Goal: Find specific page/section: Find specific page/section

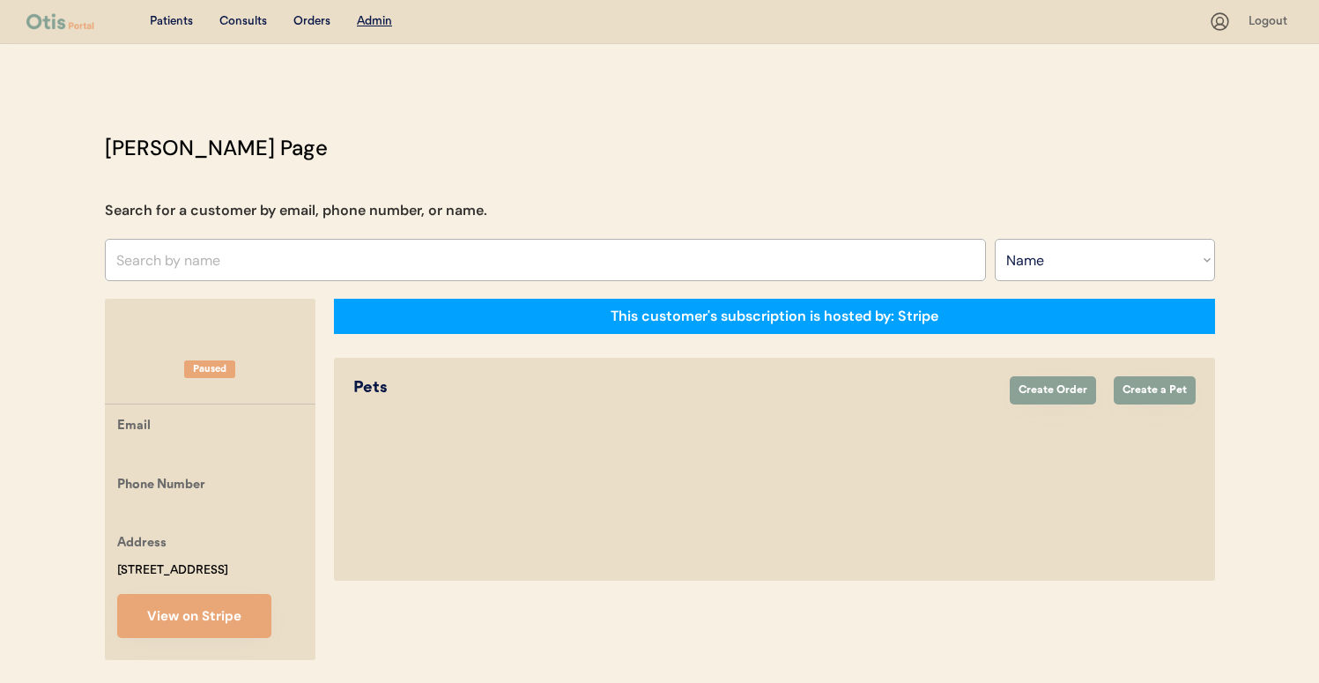
select select ""Name""
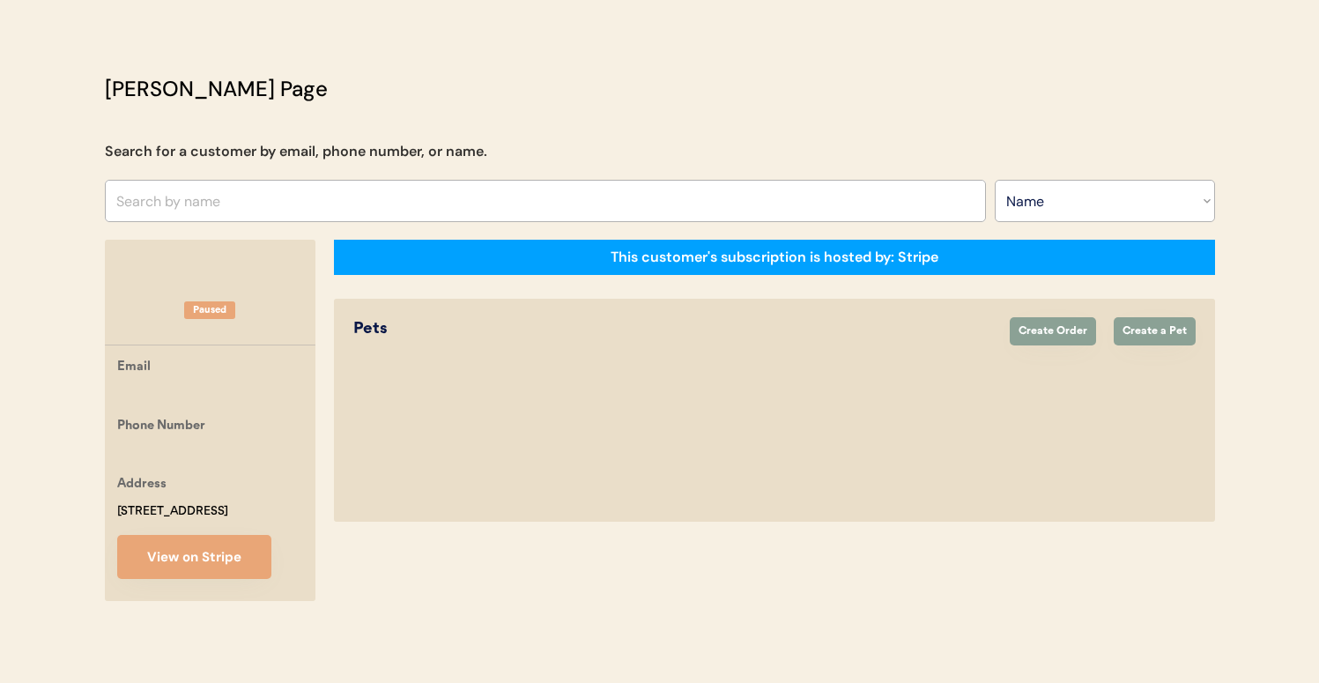
scroll to position [79, 0]
click at [373, 180] on input "text" at bounding box center [545, 201] width 881 height 42
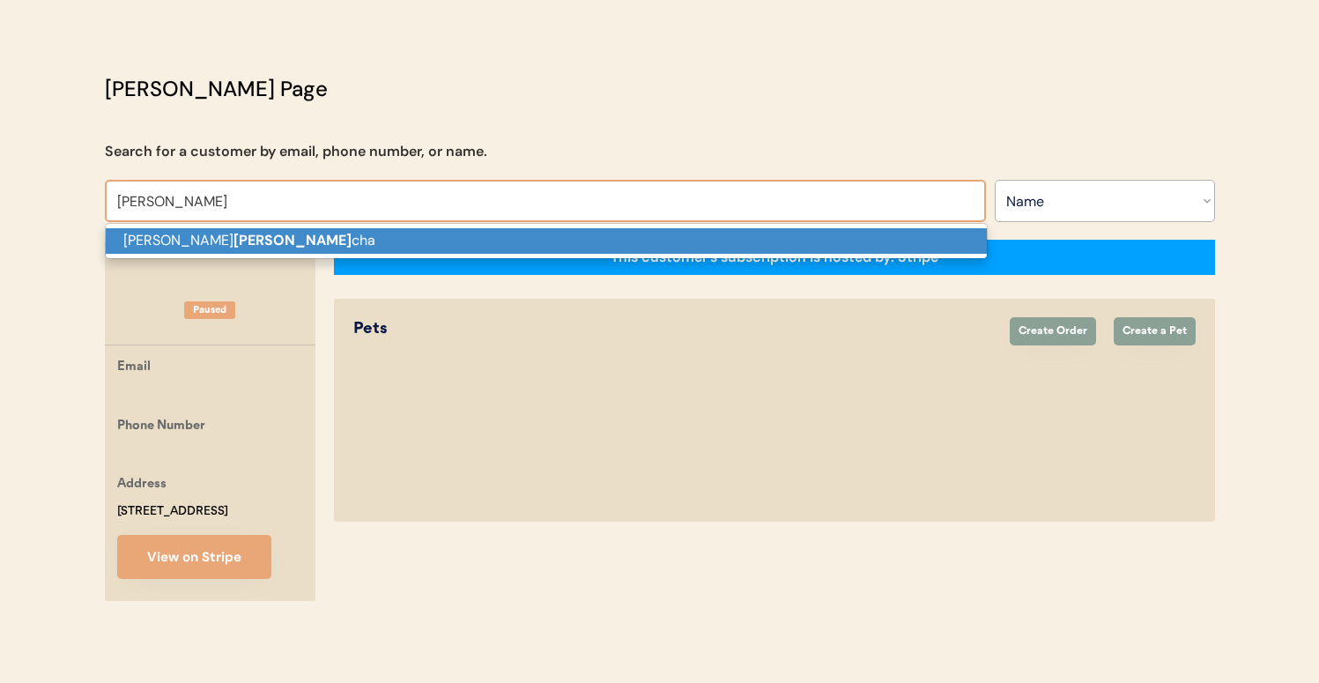
click at [367, 228] on p "Michael LaVan cha" at bounding box center [546, 241] width 881 height 26
type input "Michael LaVancha"
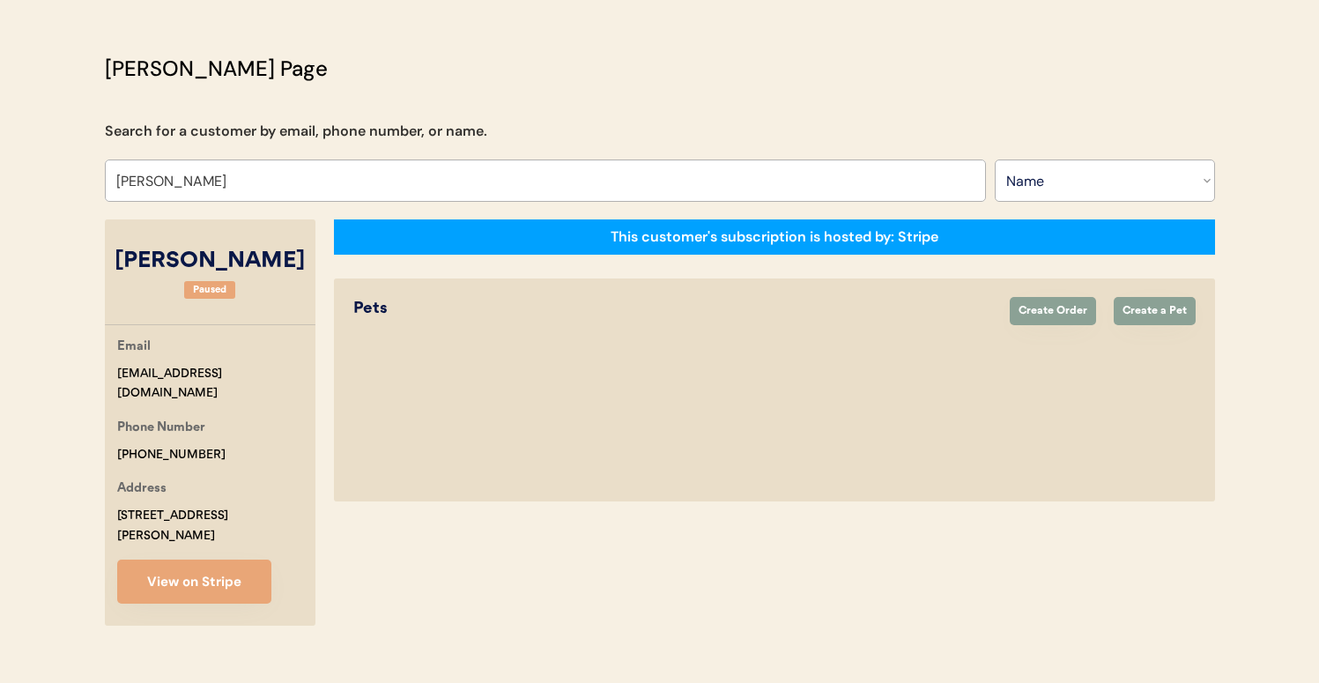
select select "true"
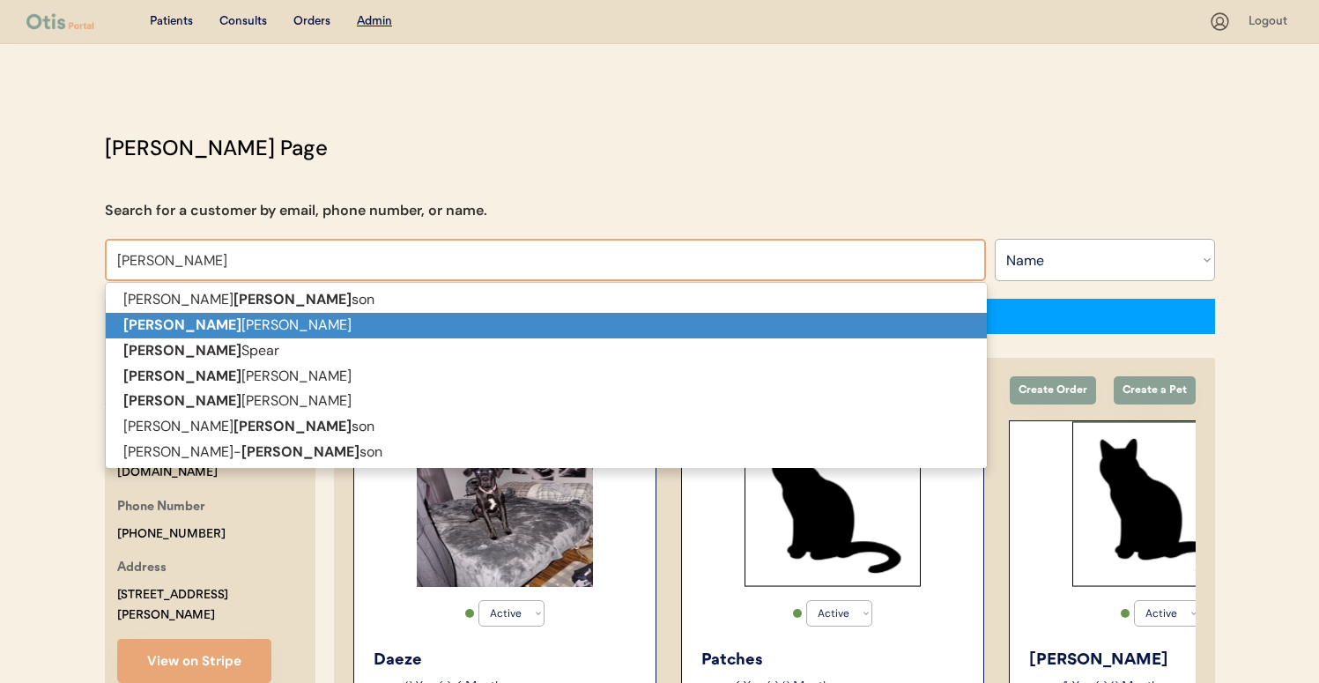
click at [411, 325] on p "Robin Forrester" at bounding box center [546, 326] width 881 height 26
type input "Robin Forrester"
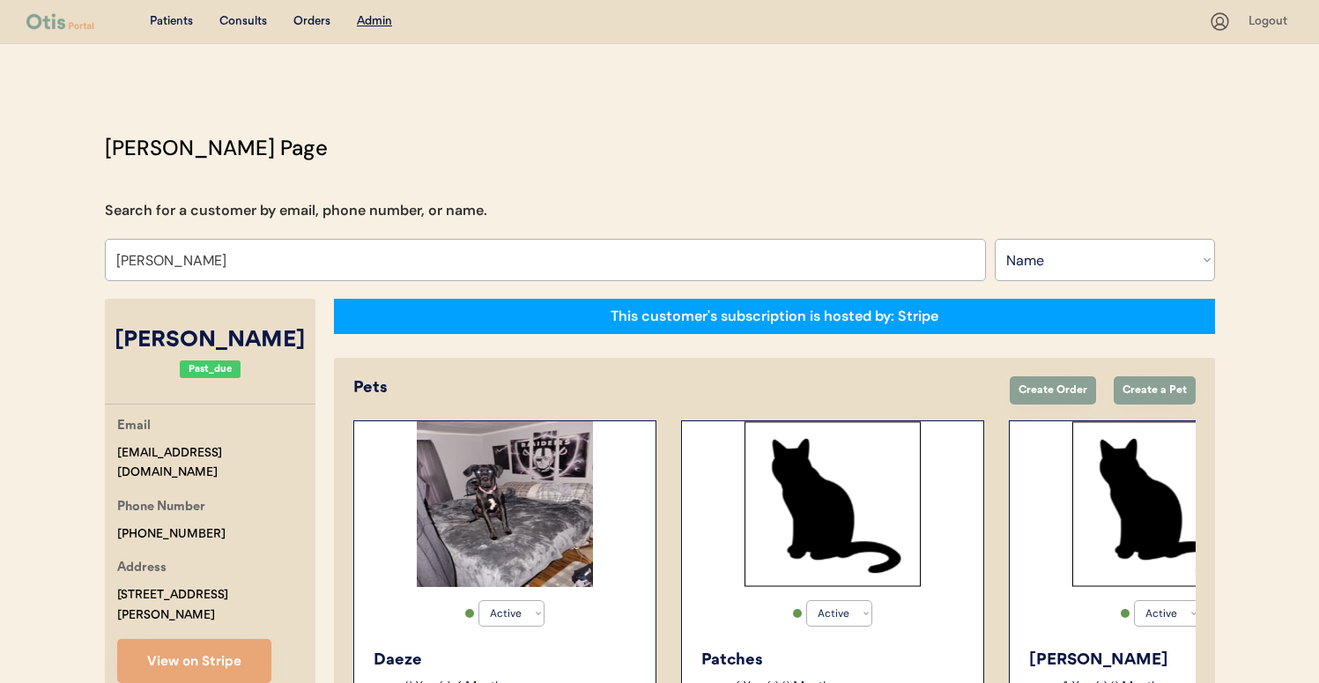
select select "false"
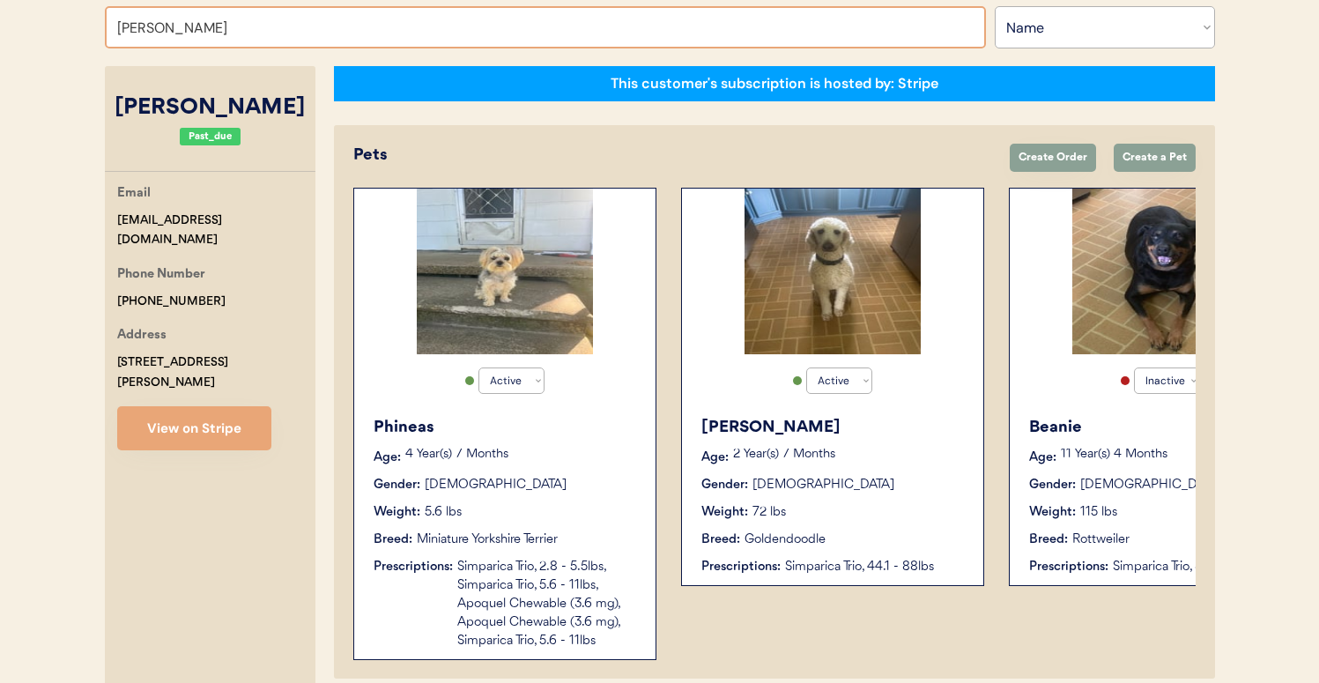
scroll to position [231, 0]
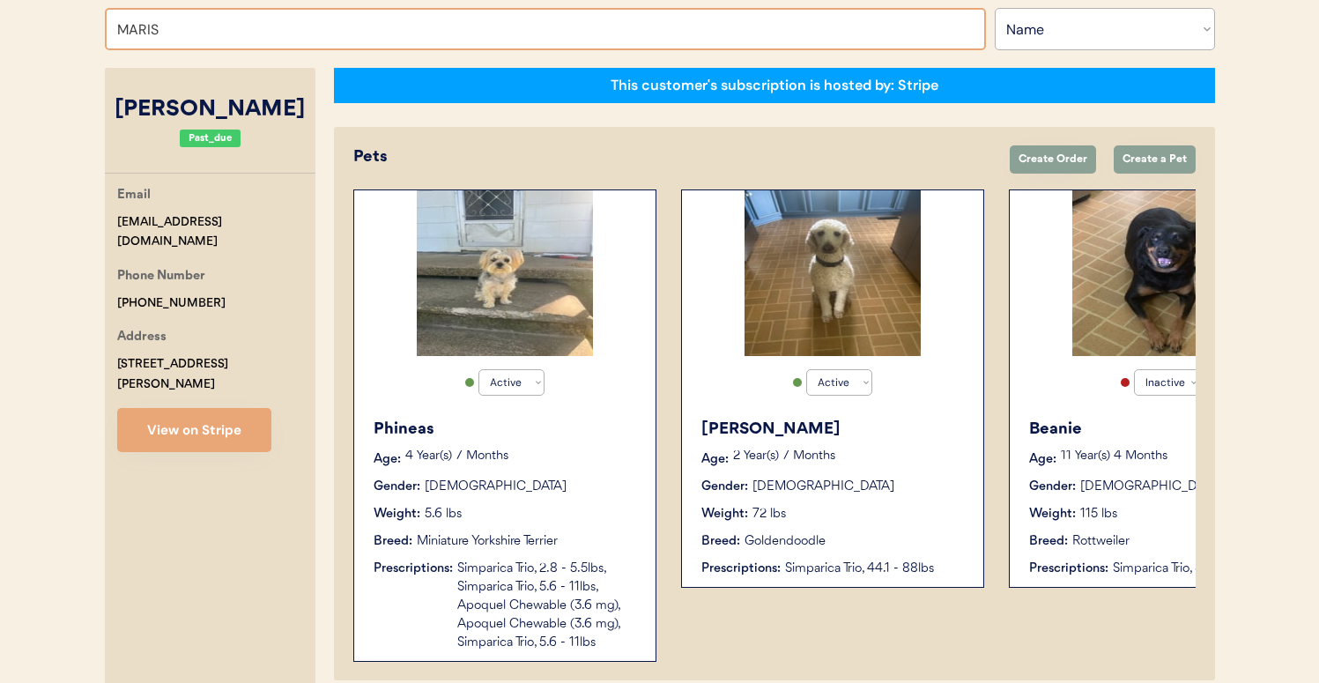
type input "MARISA"
type input "MARISA Lopez"
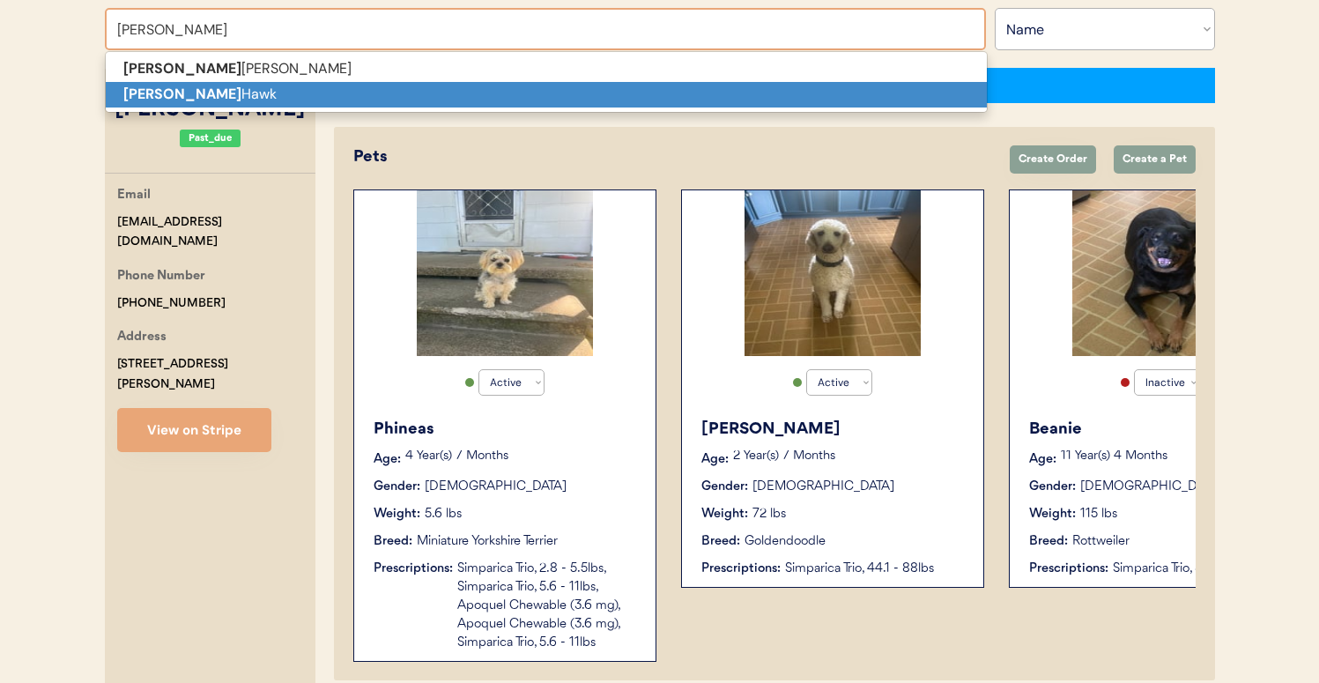
type input "Marisa Hawk"
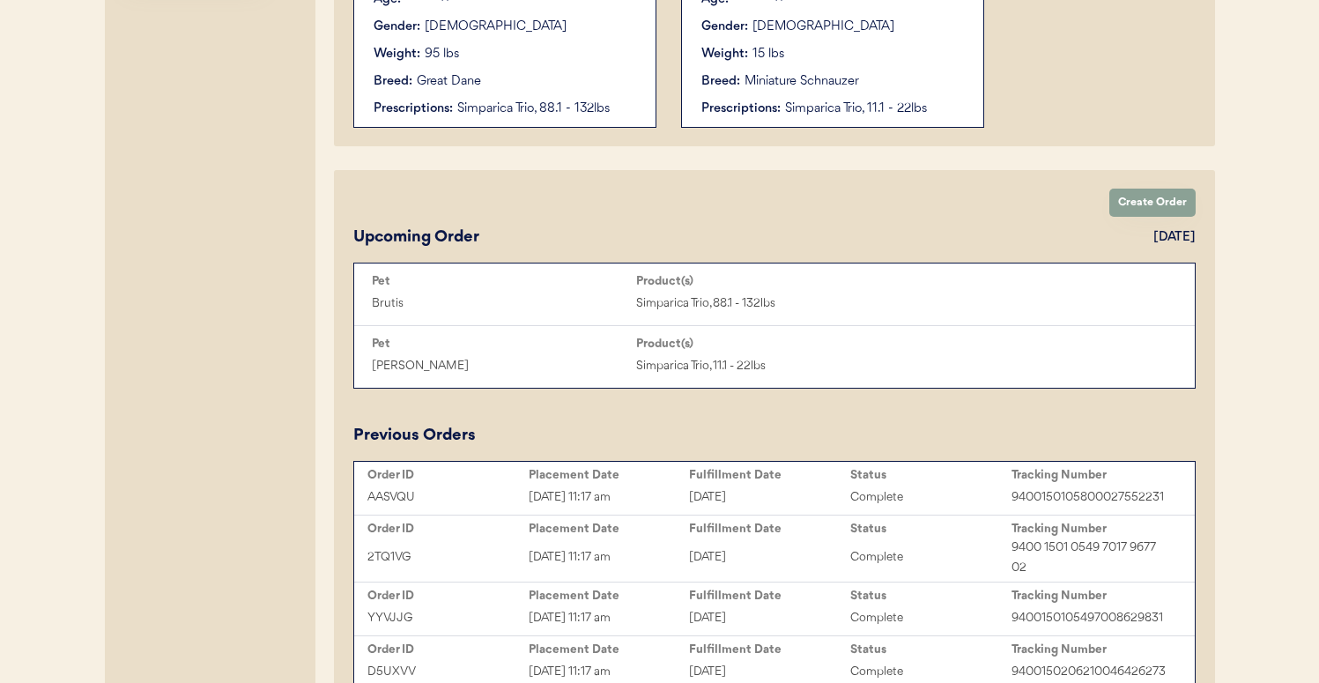
scroll to position [534, 0]
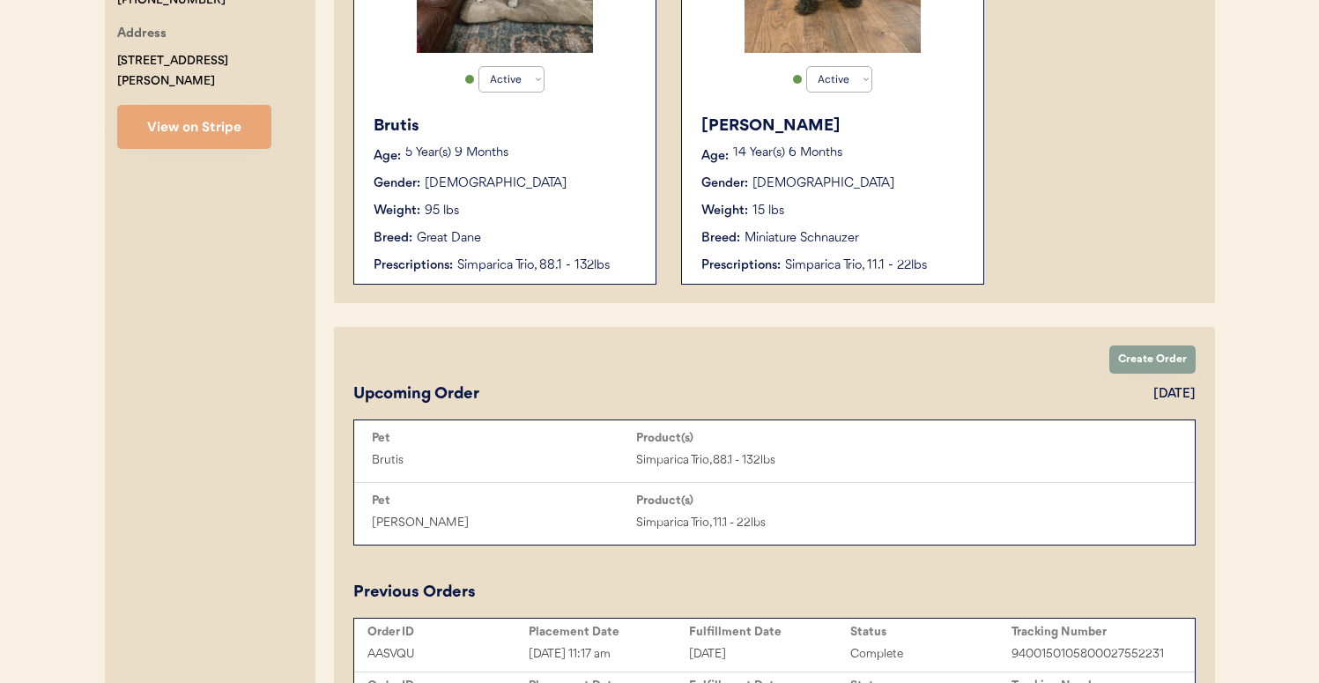
click at [512, 246] on div "Breed: Great Dane" at bounding box center [505, 238] width 264 height 18
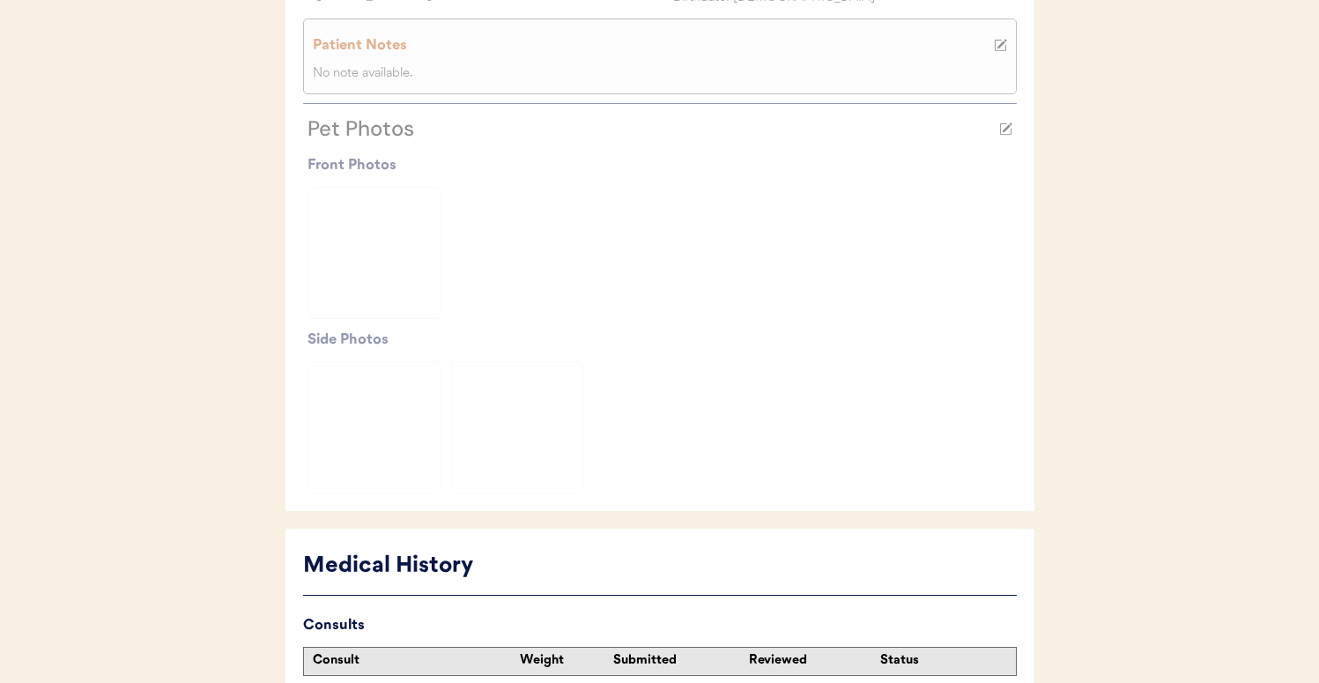
scroll to position [536, 0]
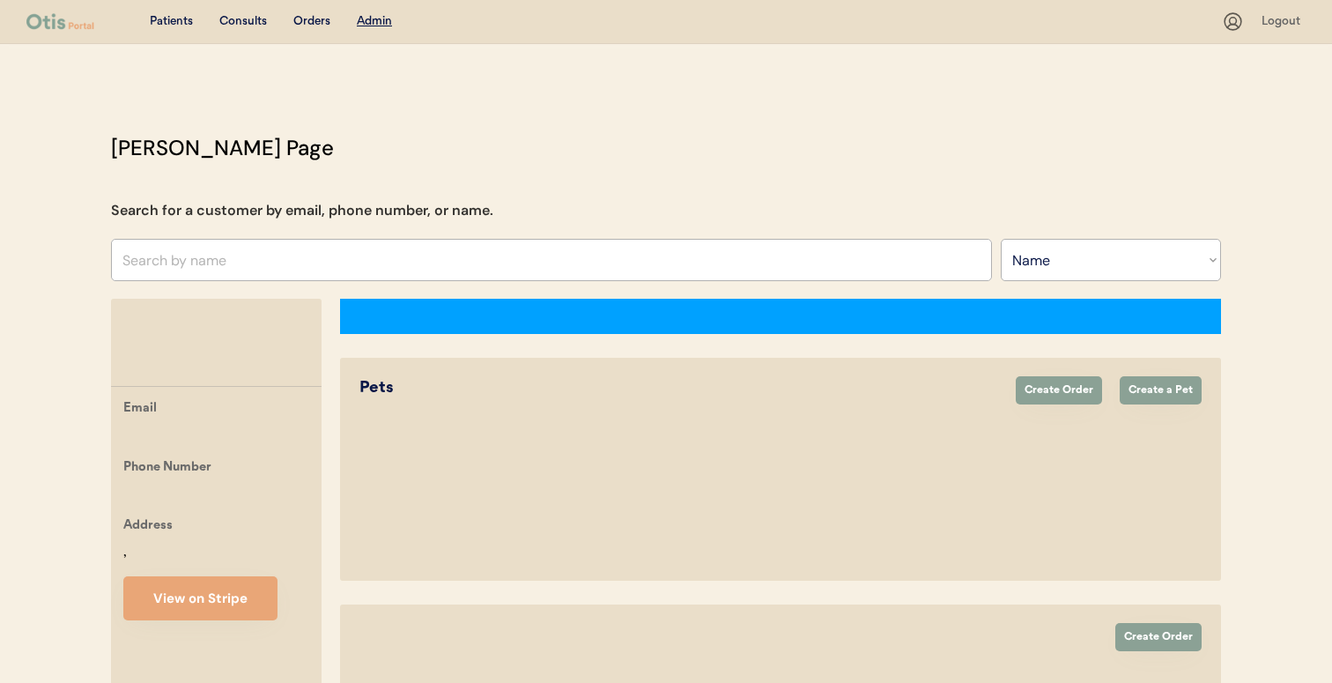
select select ""Name""
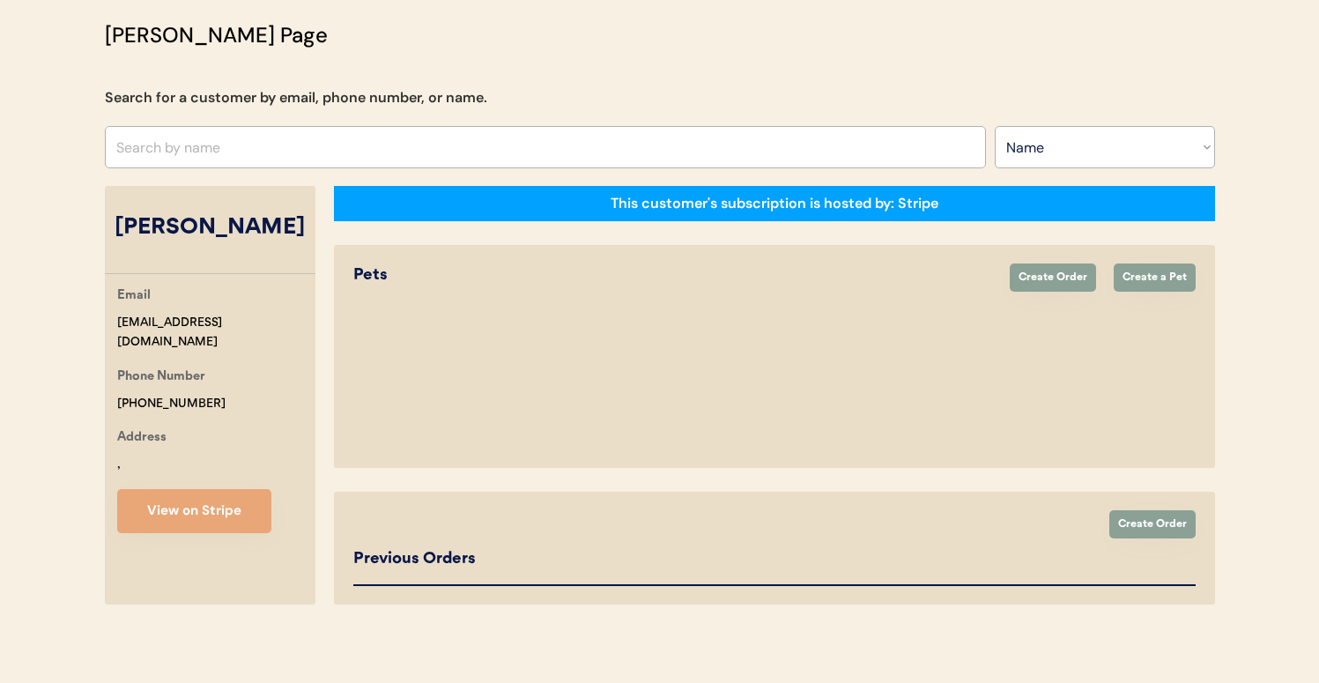
select select "true"
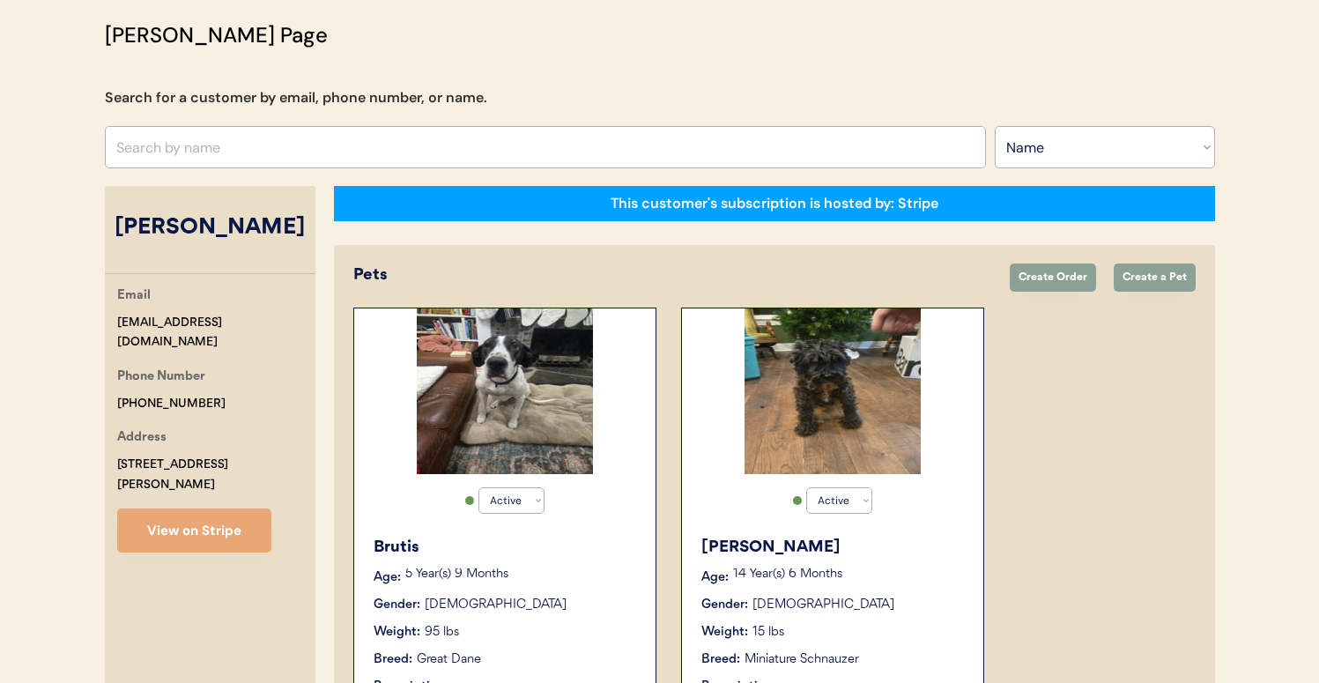
click at [751, 448] on img at bounding box center [832, 391] width 176 height 166
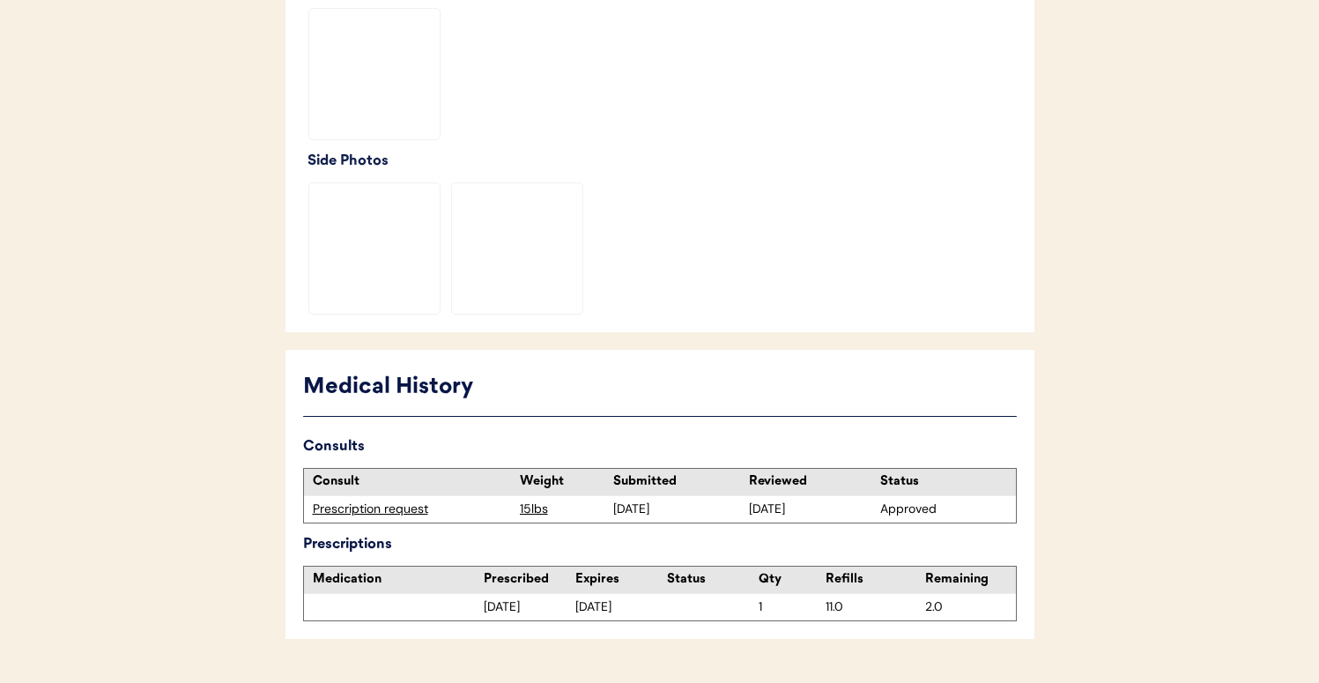
scroll to position [607, 0]
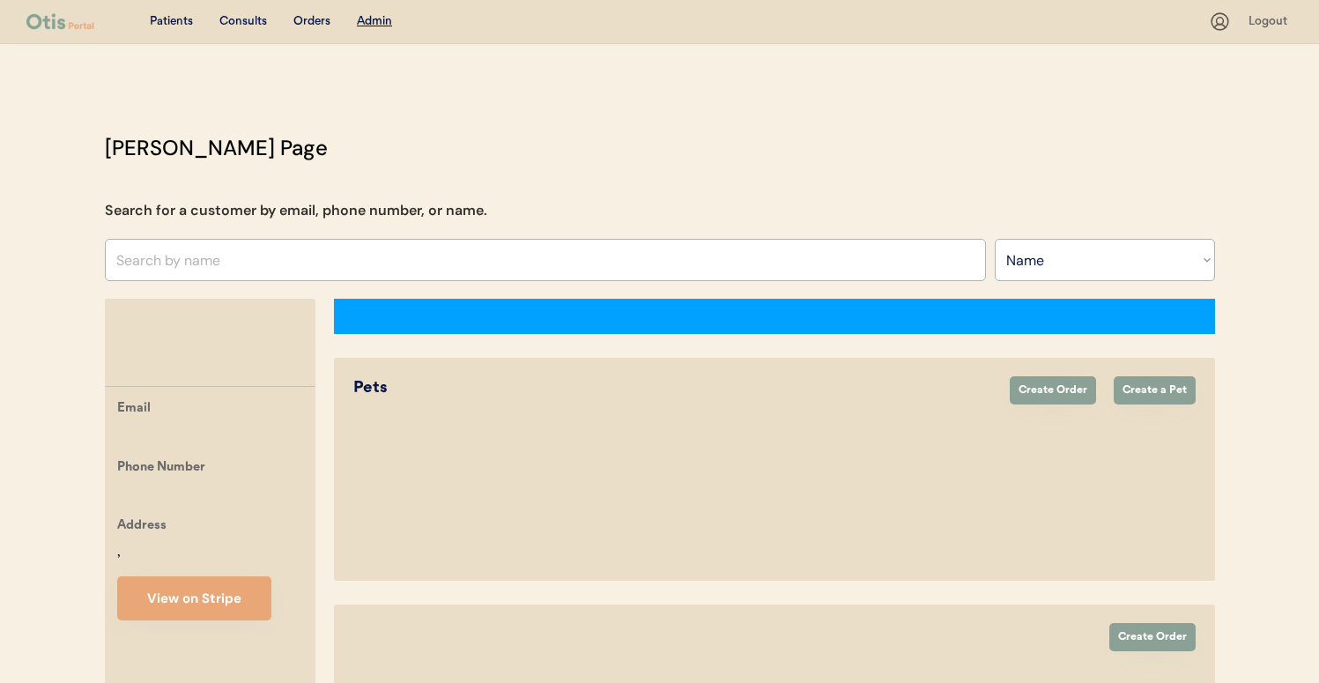
select select ""Name""
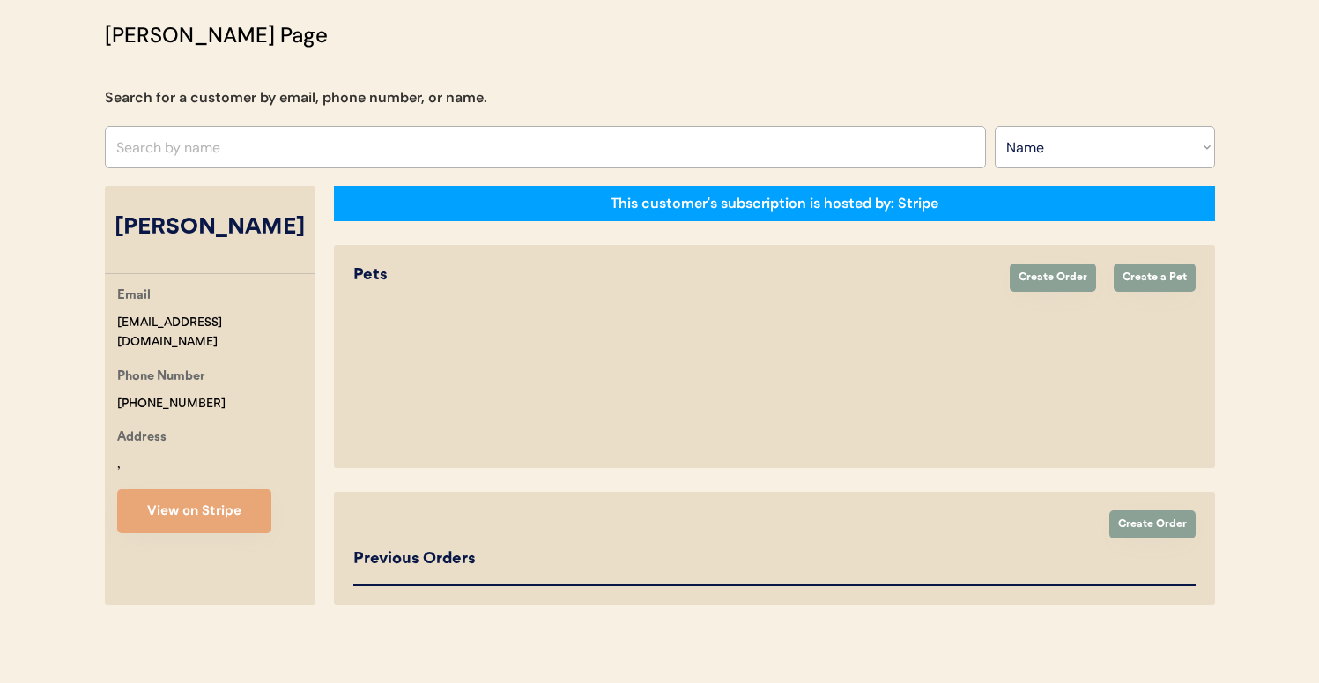
select select "true"
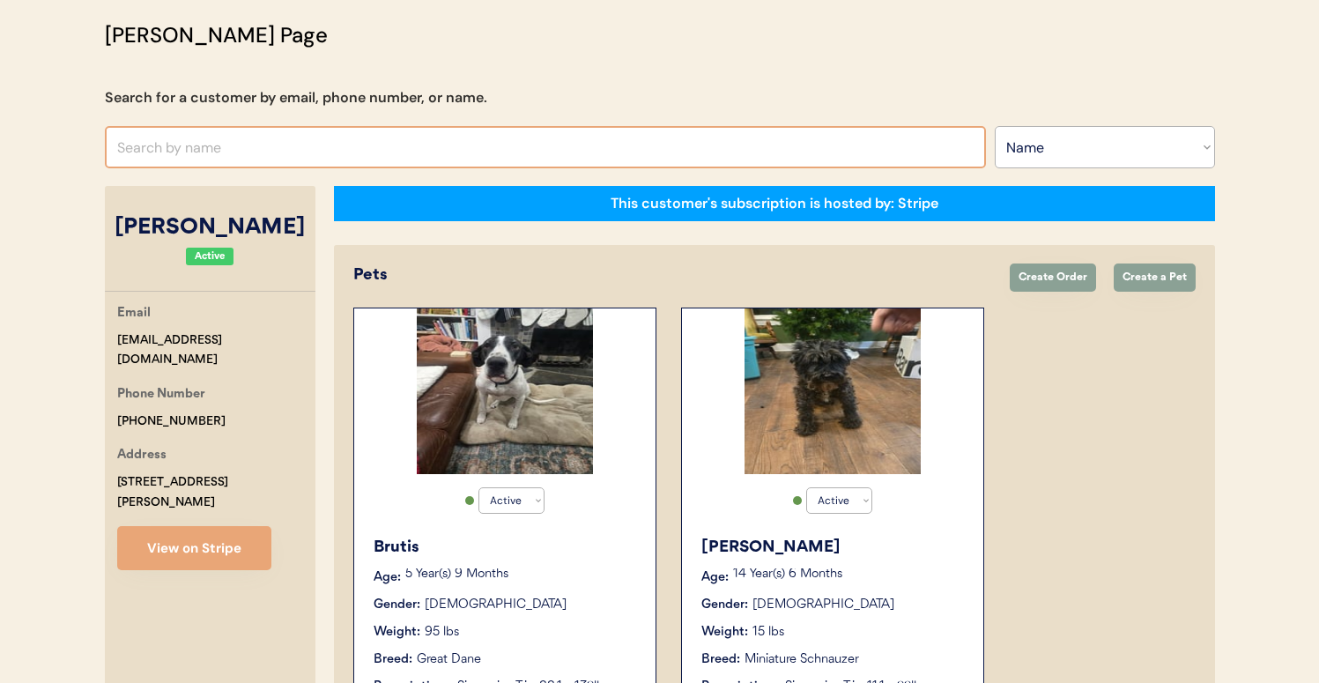
click at [280, 138] on input "text" at bounding box center [545, 147] width 881 height 42
type input "michael tay"
type input "michael taylor"
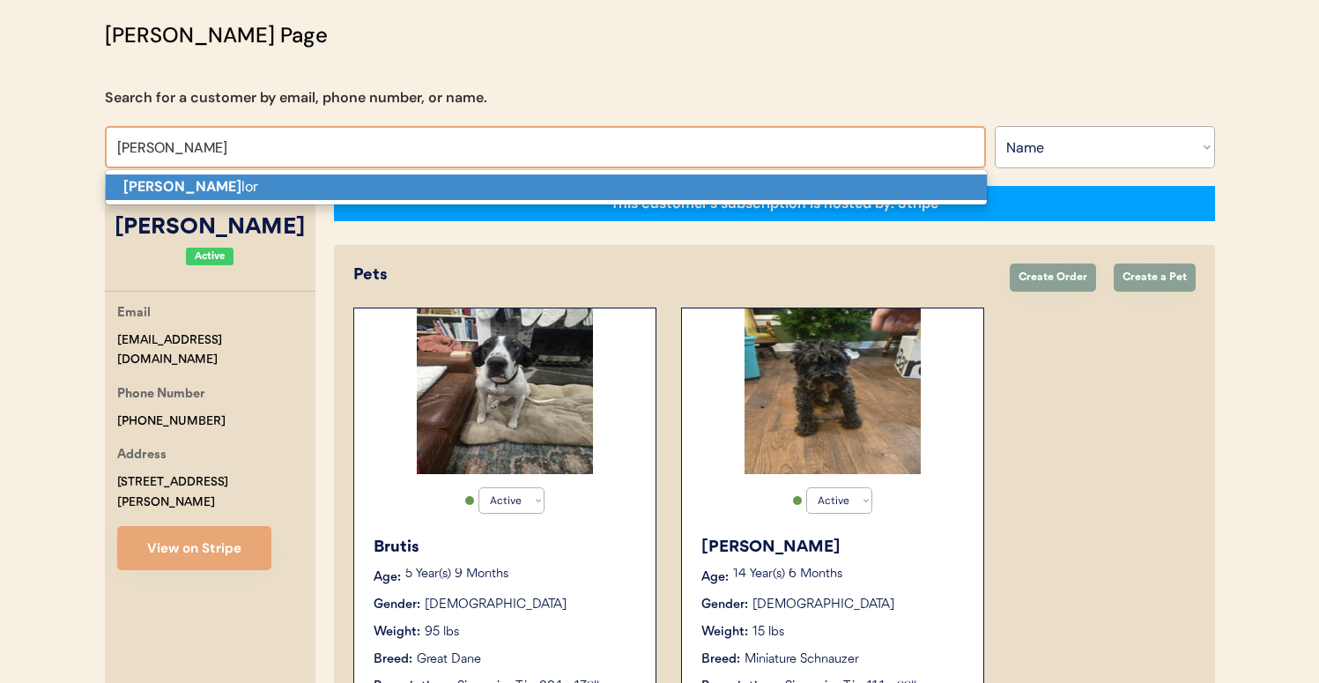
click at [412, 187] on p "Michael Tay lor" at bounding box center [546, 187] width 881 height 26
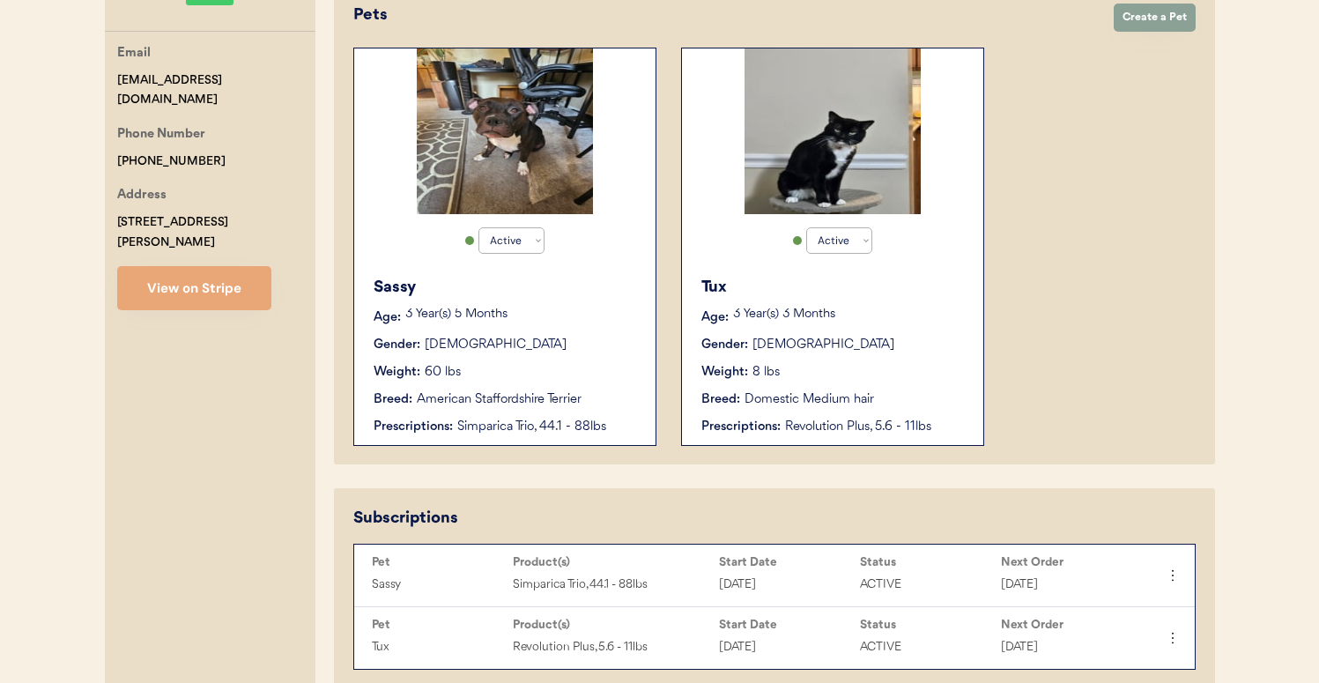
scroll to position [144, 0]
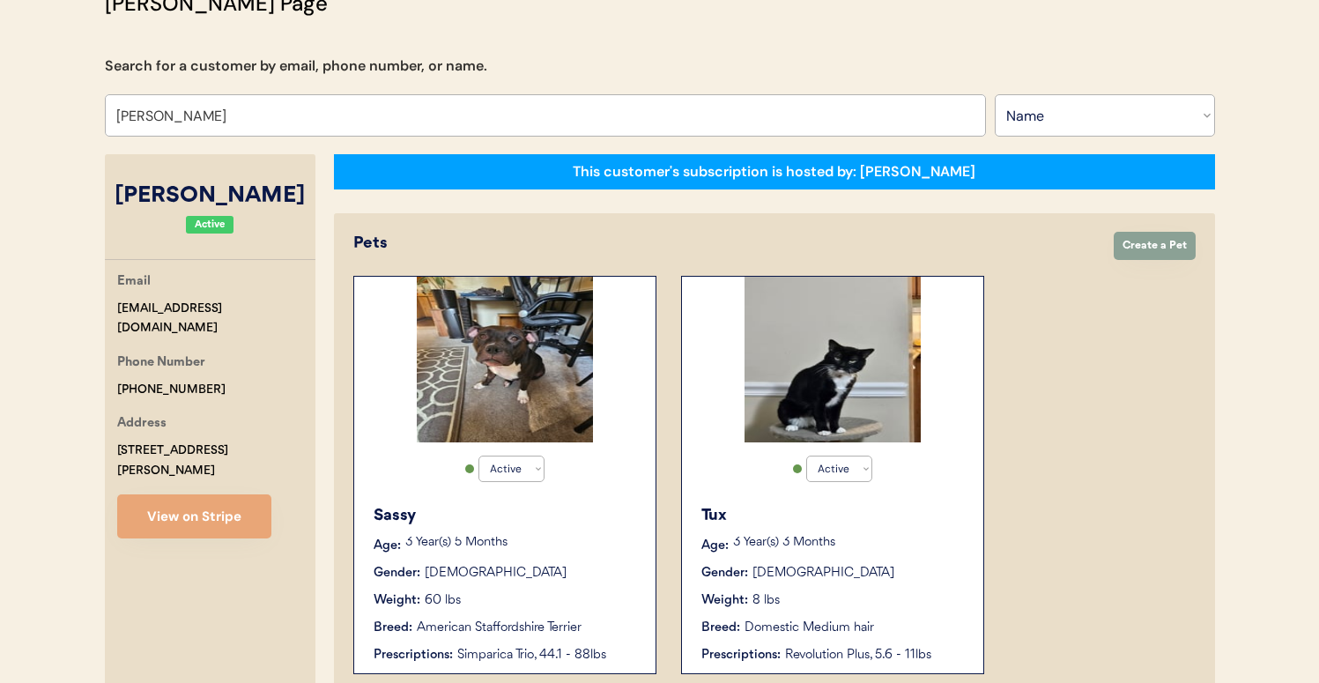
type input "Michael Taylor"
click at [566, 463] on div "Active Active Inactive Sassy Age: 3 Year(s) 5 Months Gender: Female Weight: 60 …" at bounding box center [504, 475] width 303 height 398
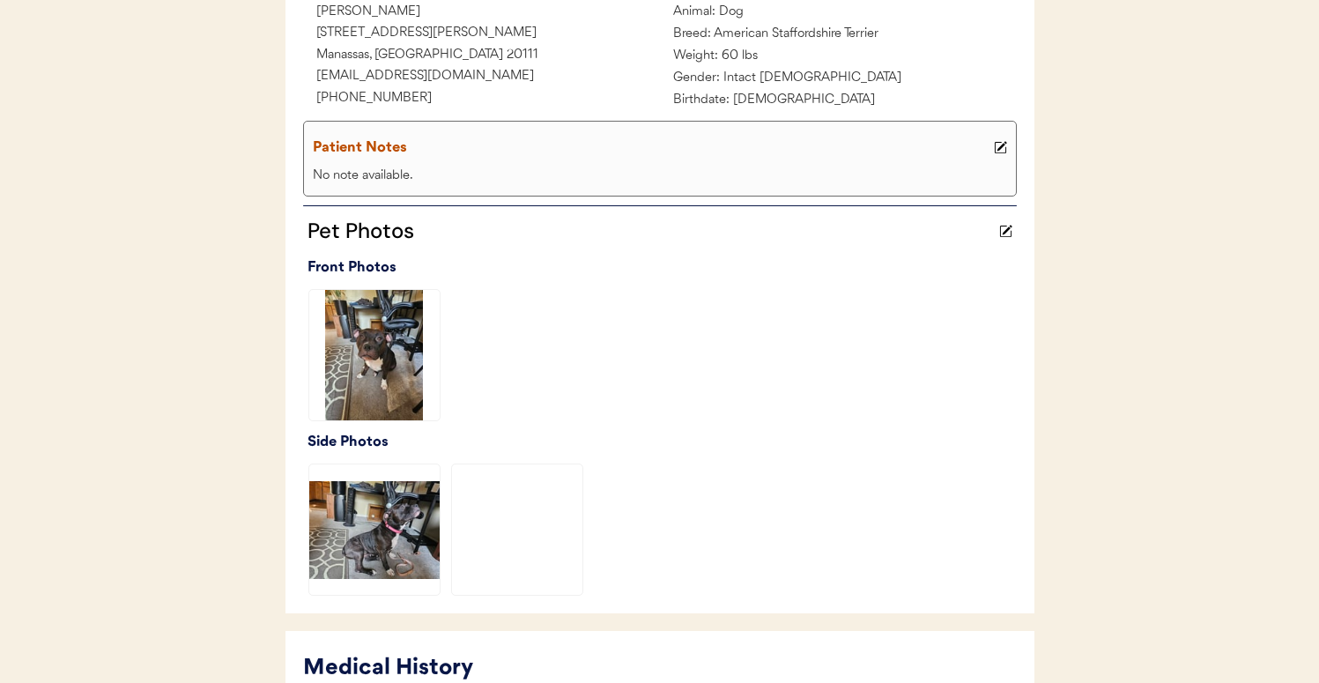
scroll to position [607, 0]
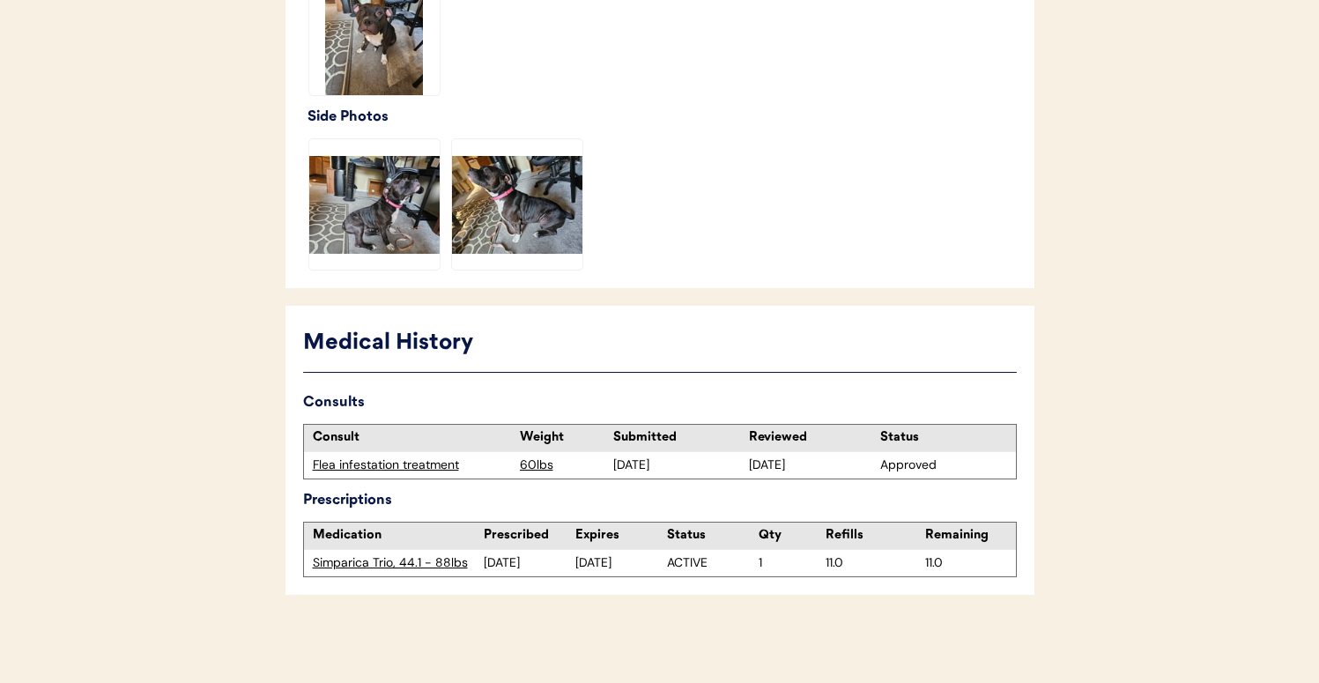
click at [425, 464] on div "Flea infestation treatment" at bounding box center [412, 465] width 198 height 18
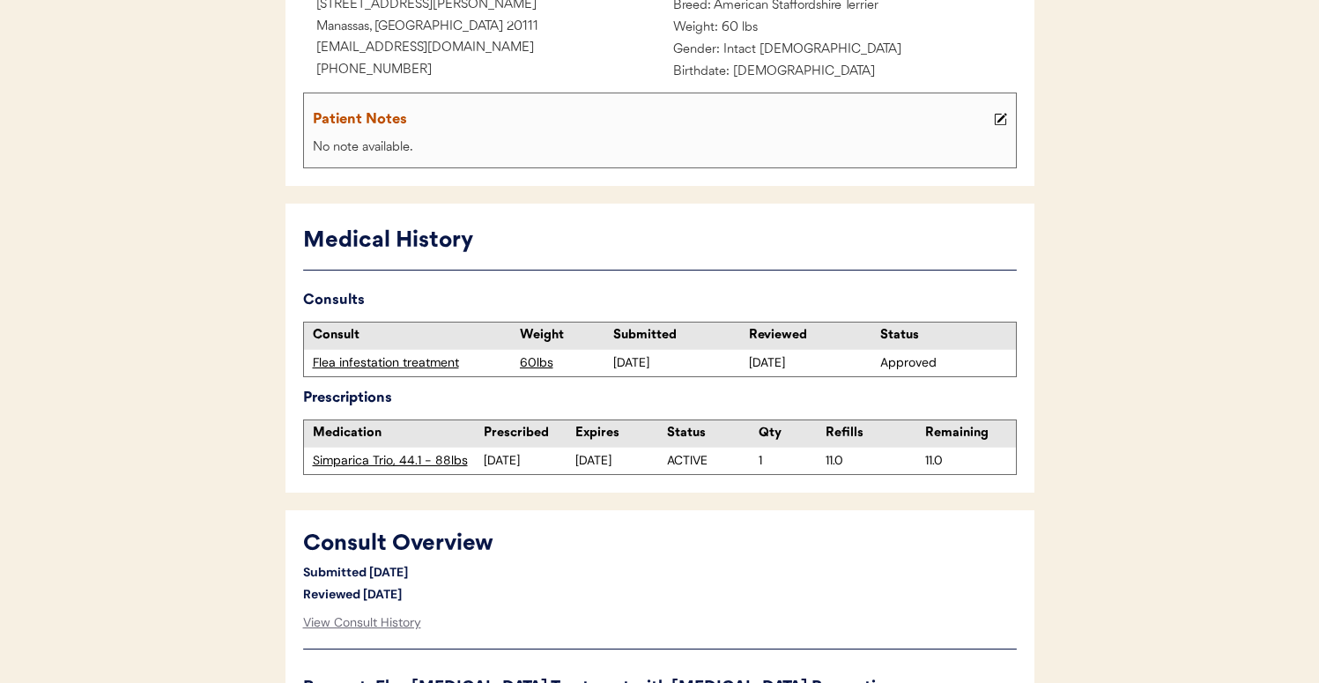
scroll to position [306, 0]
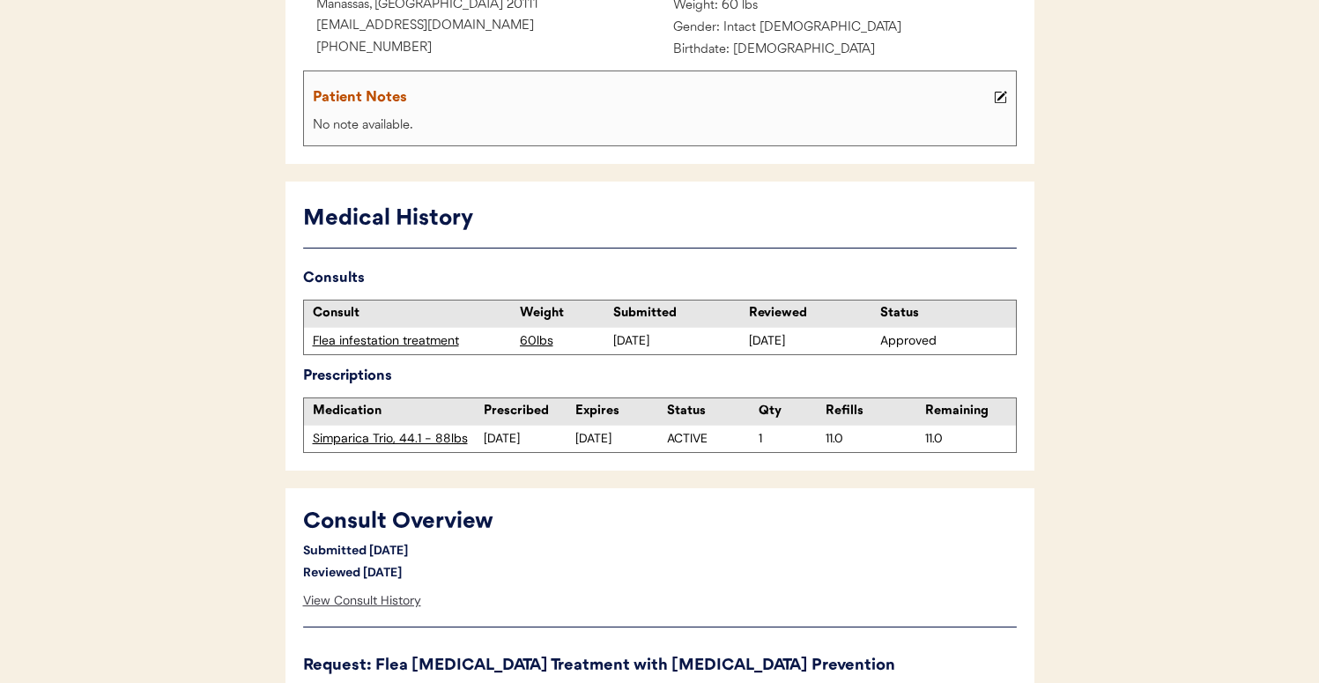
click at [366, 597] on div "View Consult History" at bounding box center [362, 600] width 118 height 35
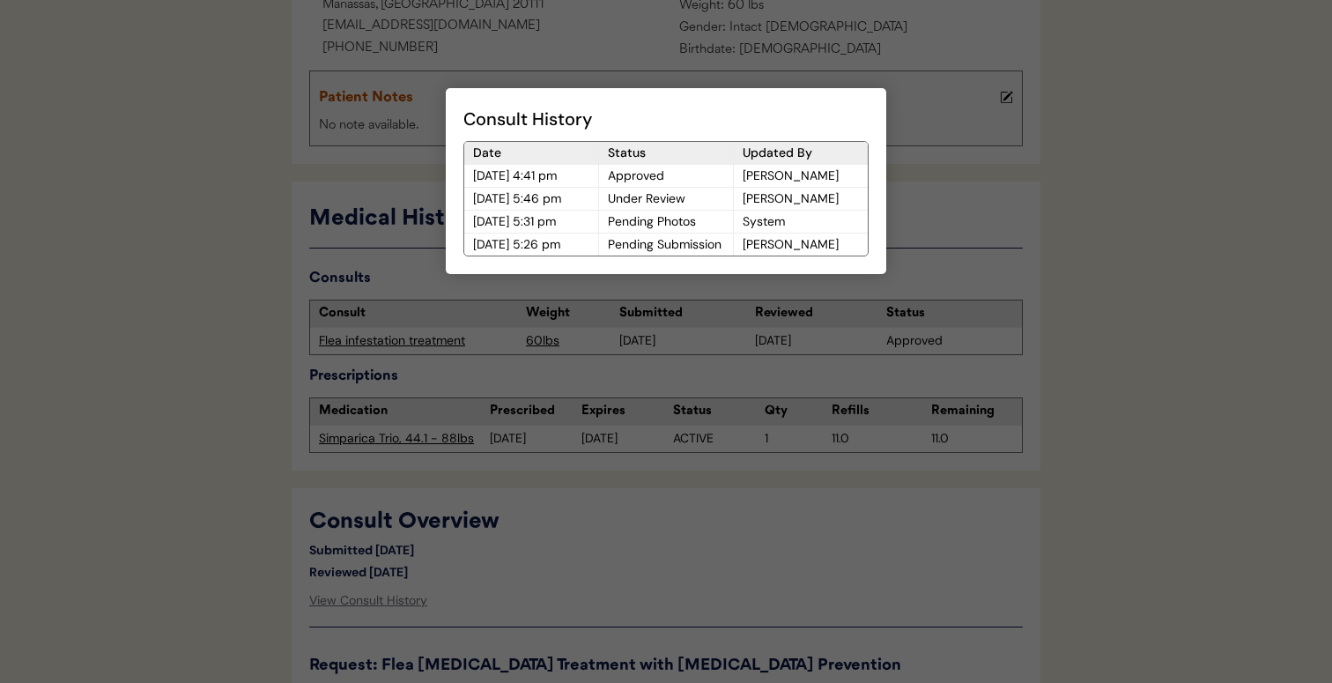
click at [699, 567] on div at bounding box center [666, 341] width 1332 height 683
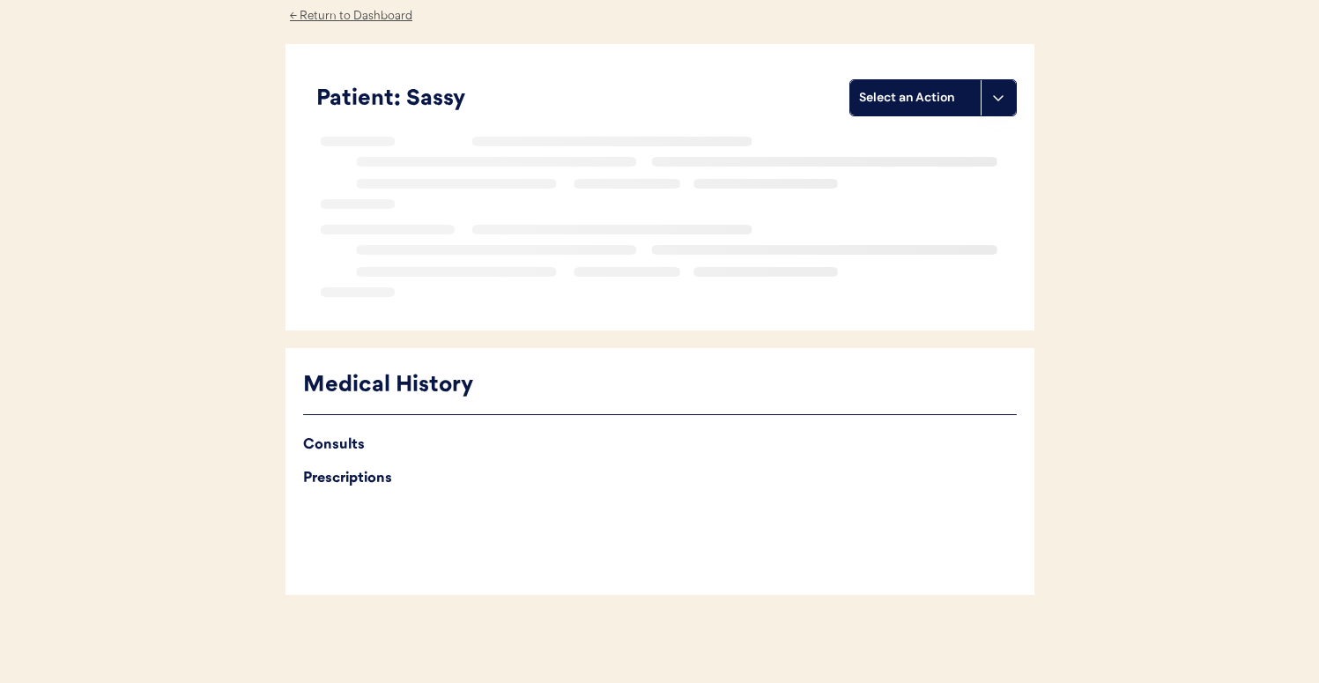
scroll to position [82, 0]
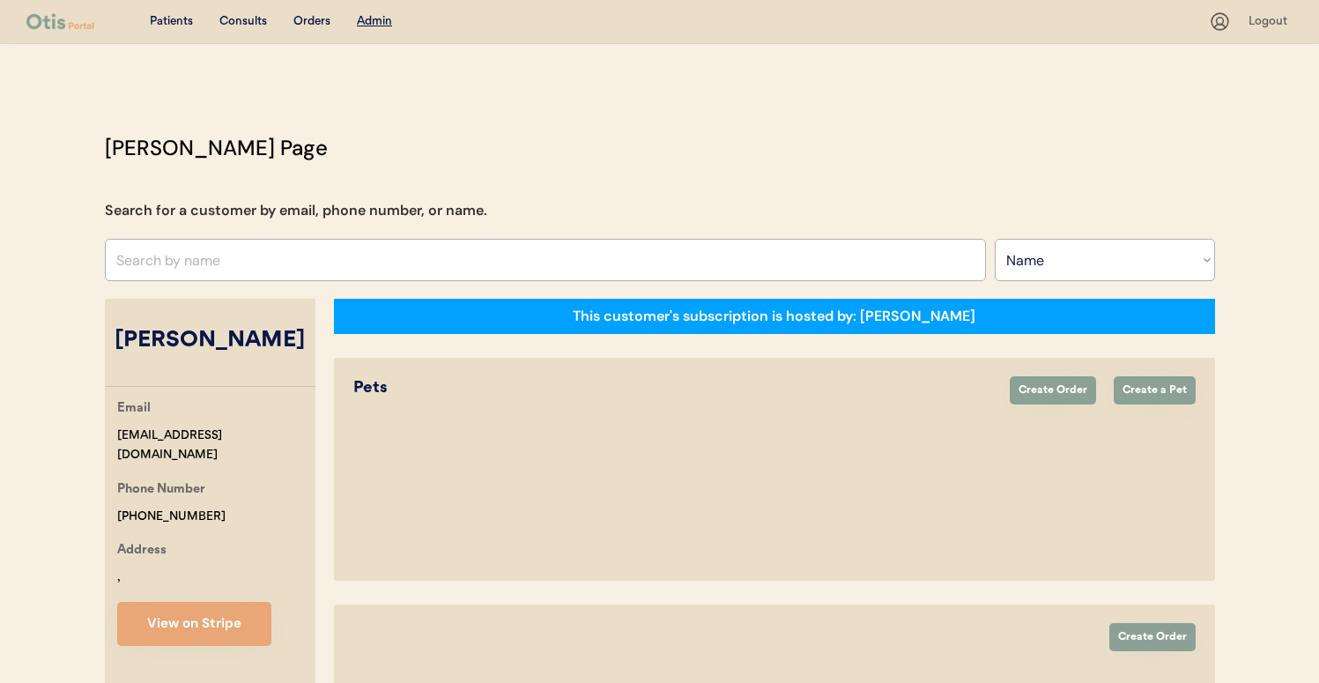
select select ""Name""
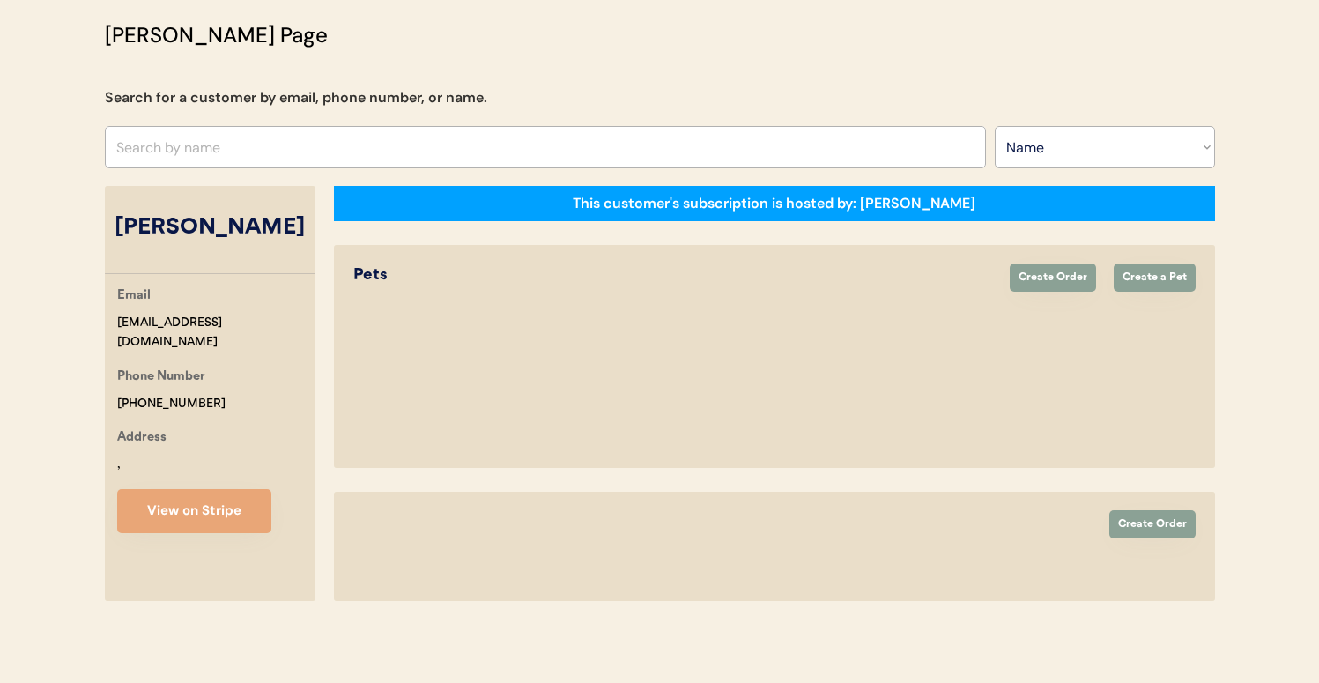
select select "true"
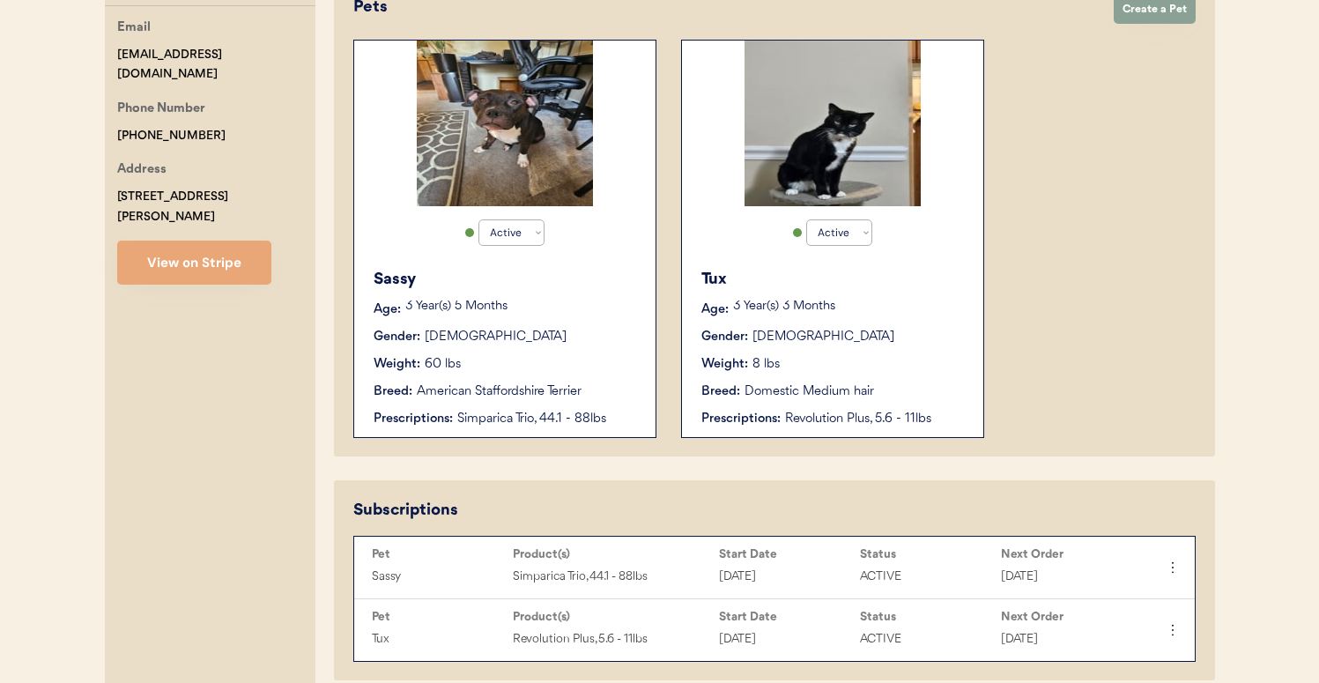
scroll to position [658, 0]
